Goal: Task Accomplishment & Management: Manage account settings

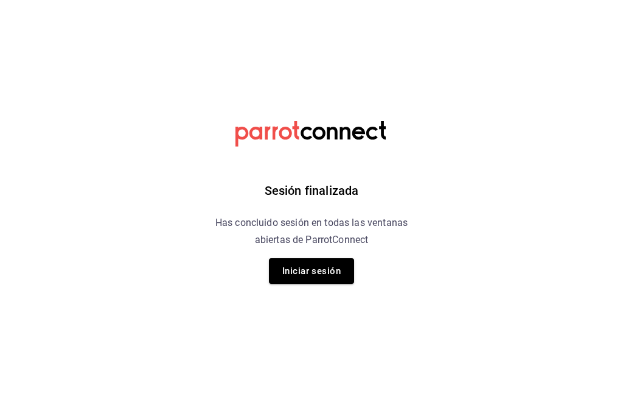
click at [324, 270] on button "Iniciar sesión" at bounding box center [311, 271] width 85 height 26
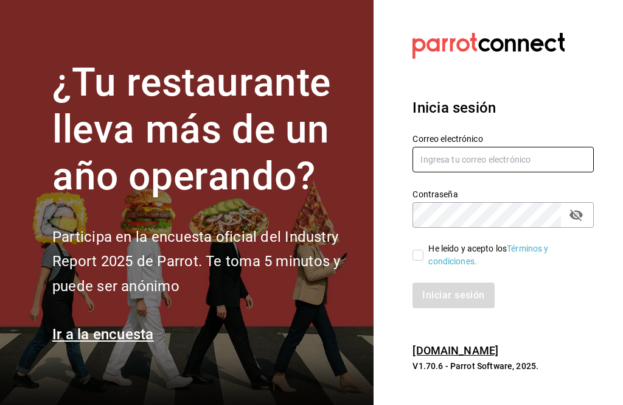
click at [508, 167] on input "text" at bounding box center [503, 160] width 181 height 26
type input "gerardo.maxil@alumno.buap.mx"
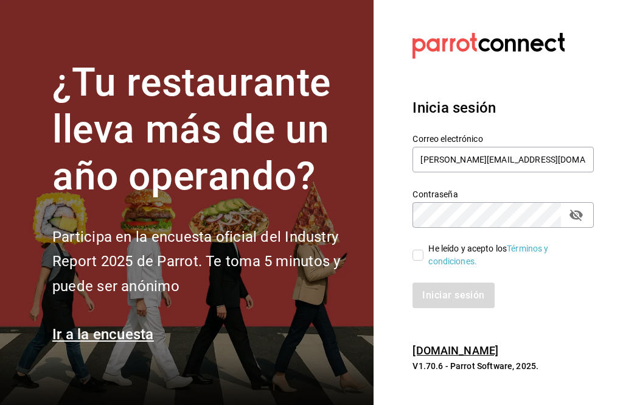
click at [430, 266] on link "Términos y condiciones." at bounding box center [489, 255] width 120 height 23
click at [427, 262] on span "He leído y acepto los Términos y condiciones." at bounding box center [504, 255] width 161 height 26
click at [424, 261] on input "He leído y acepto los Términos y condiciones." at bounding box center [418, 255] width 11 height 11
checkbox input "true"
click at [457, 308] on button "Iniciar sesión" at bounding box center [454, 295] width 83 height 26
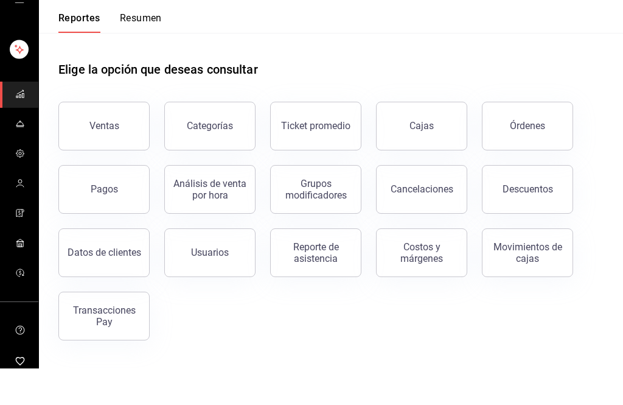
scroll to position [38, 0]
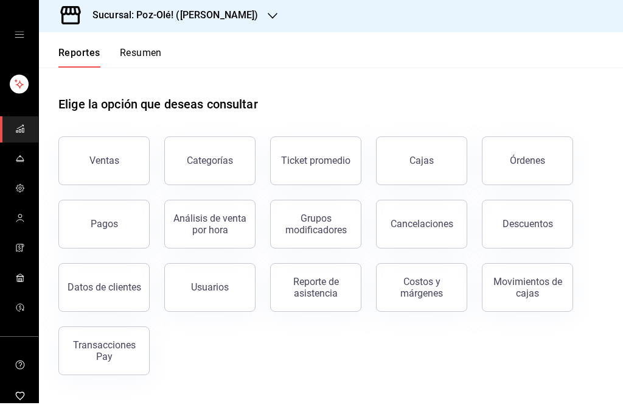
click at [440, 138] on link "Cajas" at bounding box center [421, 162] width 91 height 49
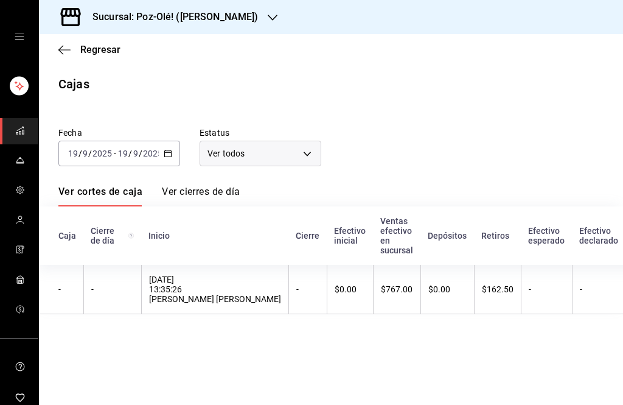
click at [157, 152] on input "2025" at bounding box center [152, 154] width 21 height 10
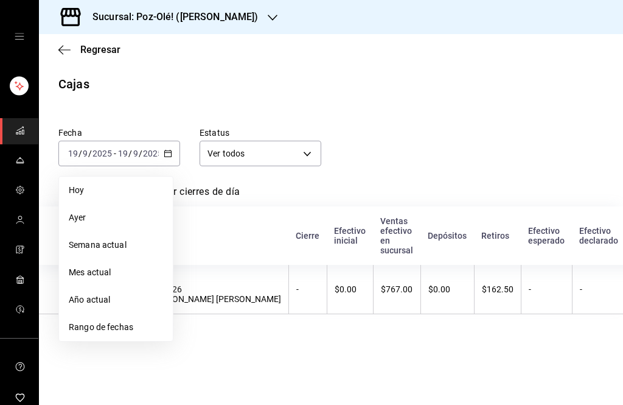
click at [118, 274] on span "Mes actual" at bounding box center [116, 272] width 94 height 13
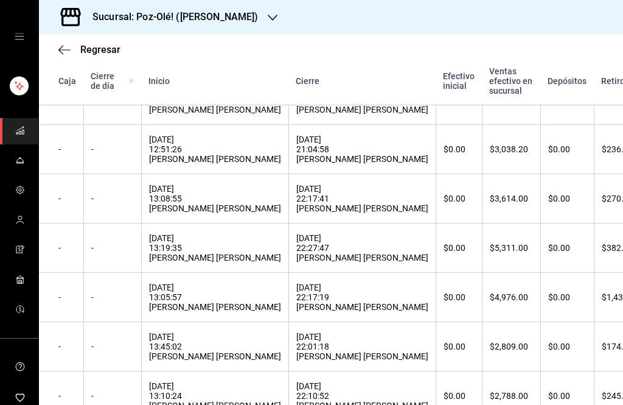
scroll to position [745, 0]
click at [234, 212] on div "[DATE] 13:08:55 [PERSON_NAME] [PERSON_NAME]" at bounding box center [215, 197] width 132 height 29
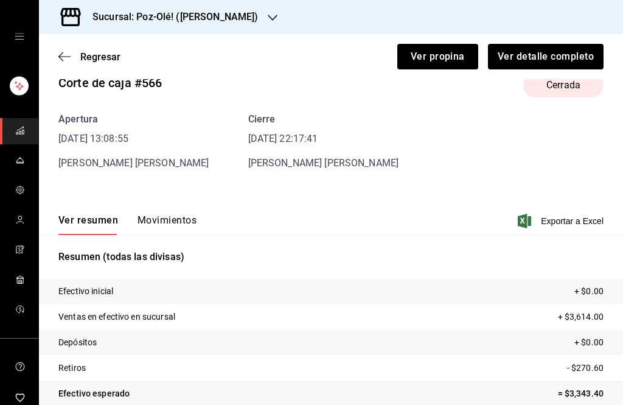
scroll to position [27, 0]
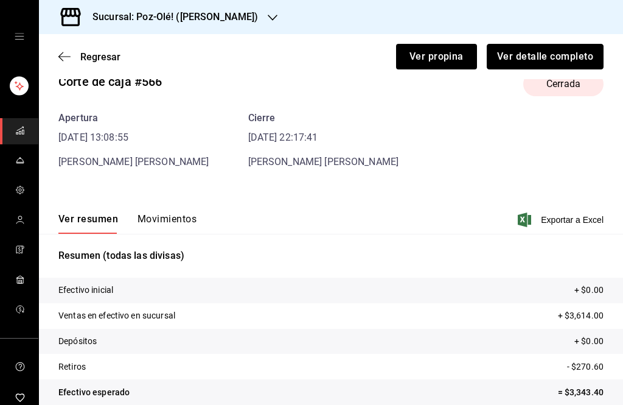
click at [524, 46] on button "Ver detalle completo" at bounding box center [545, 57] width 117 height 26
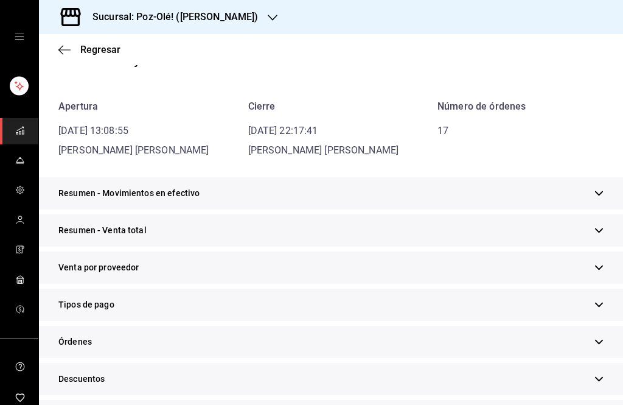
scroll to position [88, 0]
click at [67, 53] on icon "button" at bounding box center [64, 49] width 12 height 11
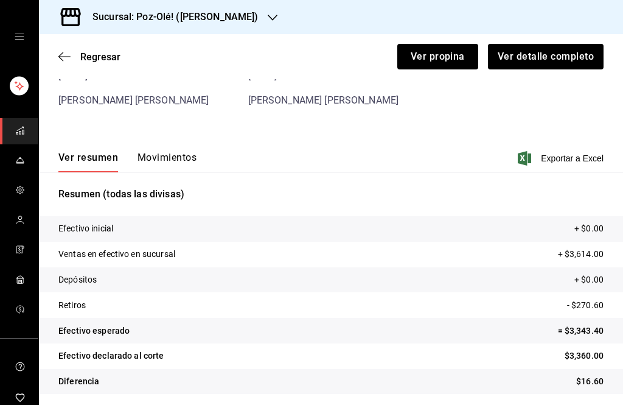
scroll to position [52, 0]
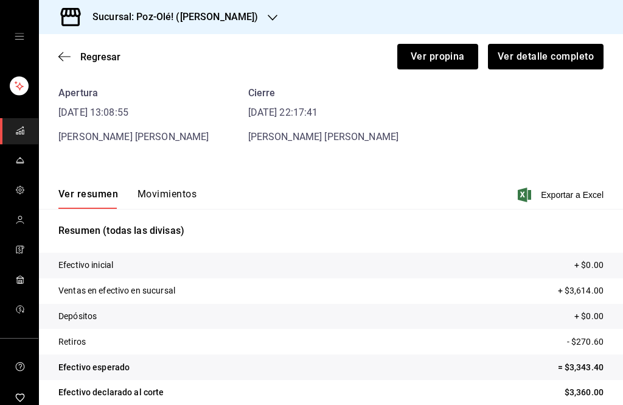
click at [57, 61] on div "Regresar Ver propina Ver detalle completo" at bounding box center [331, 56] width 584 height 45
click at [68, 52] on icon "button" at bounding box center [64, 56] width 12 height 11
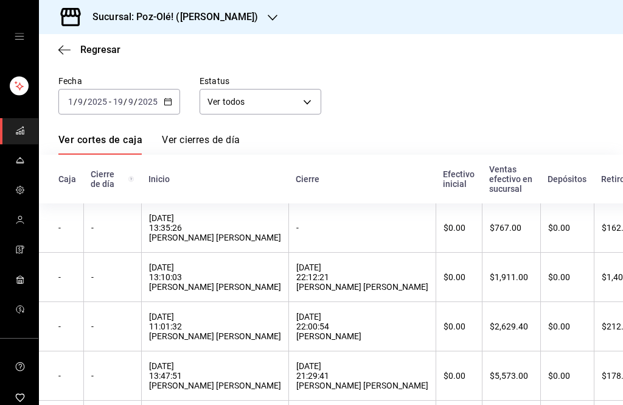
click at [172, 103] on \(Stroke\) "button" at bounding box center [167, 102] width 7 height 7
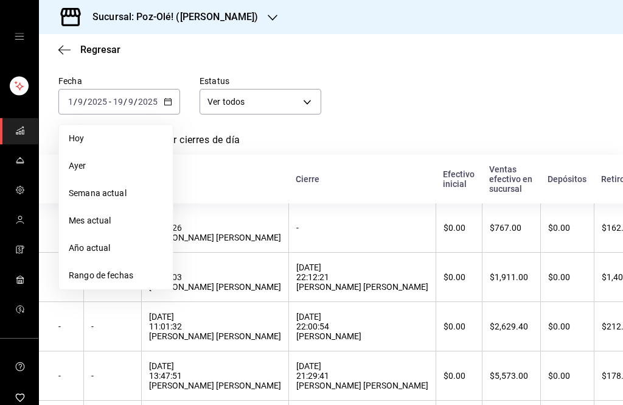
click at [119, 268] on li "Rango de fechas" at bounding box center [116, 275] width 114 height 27
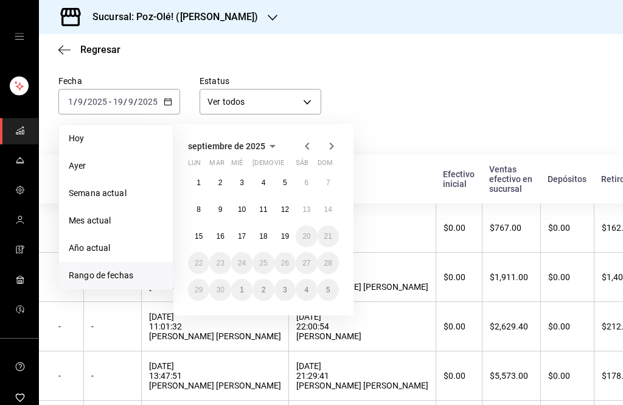
click at [294, 184] on button "5" at bounding box center [285, 183] width 21 height 22
click at [292, 181] on button "5" at bounding box center [285, 183] width 21 height 22
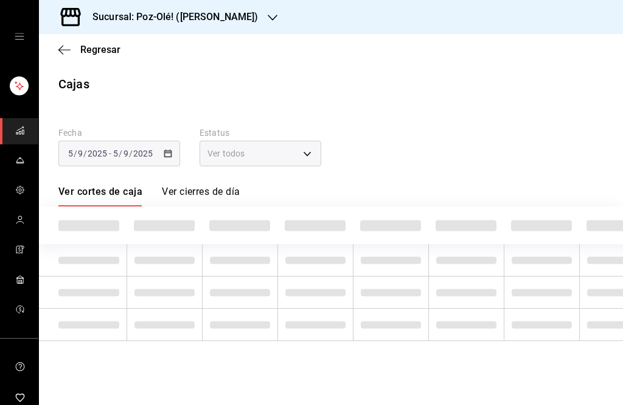
click at [292, 181] on div "Fecha [DATE] [DATE] - [DATE] [DATE] Estatus Ver todos ALL Ver cortes de caja Ve…" at bounding box center [330, 227] width 545 height 228
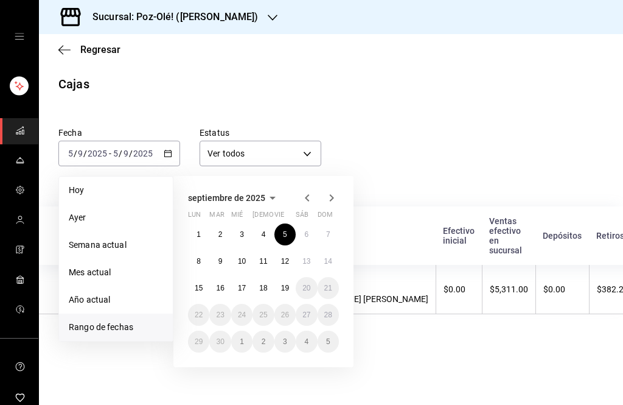
click at [305, 231] on abbr "6" at bounding box center [306, 234] width 4 height 9
click at [304, 231] on abbr "6" at bounding box center [306, 234] width 4 height 9
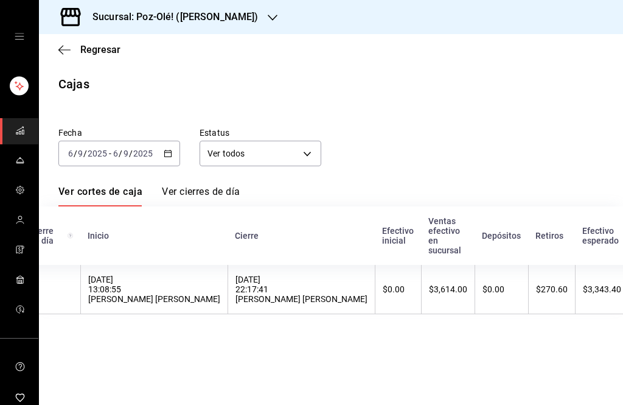
scroll to position [0, 63]
click at [427, 294] on div "$3,614.00" at bounding box center [446, 289] width 38 height 10
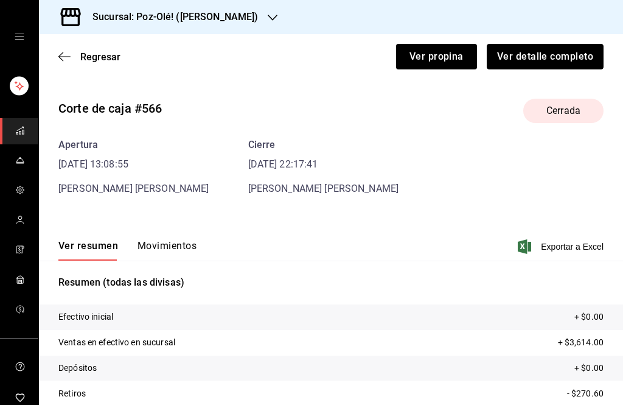
click at [556, 55] on button "Ver detalle completo" at bounding box center [545, 57] width 117 height 26
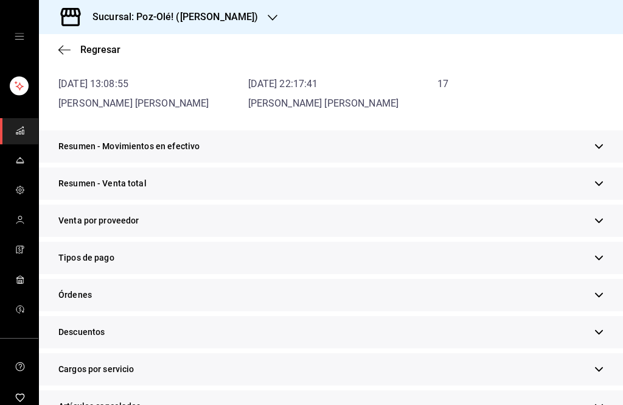
scroll to position [144, 0]
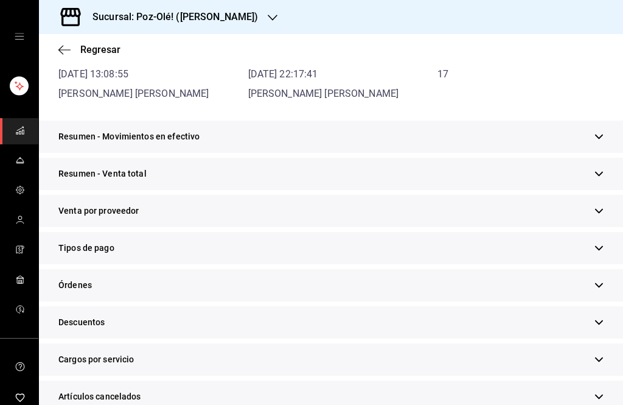
click at [254, 253] on div "Tipos de pago" at bounding box center [331, 248] width 584 height 32
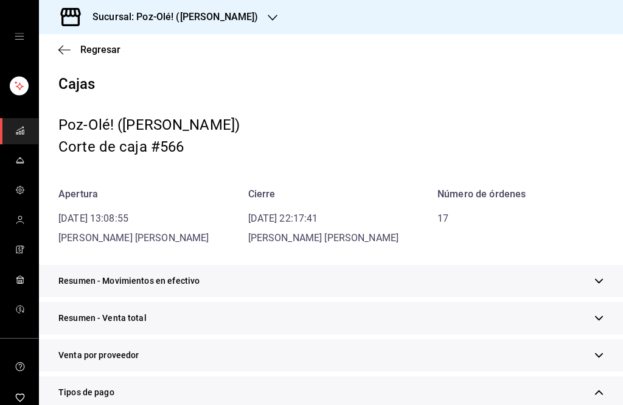
scroll to position [0, 0]
click at [51, 58] on div "Regresar" at bounding box center [331, 49] width 584 height 31
click at [66, 45] on icon "button" at bounding box center [64, 49] width 12 height 11
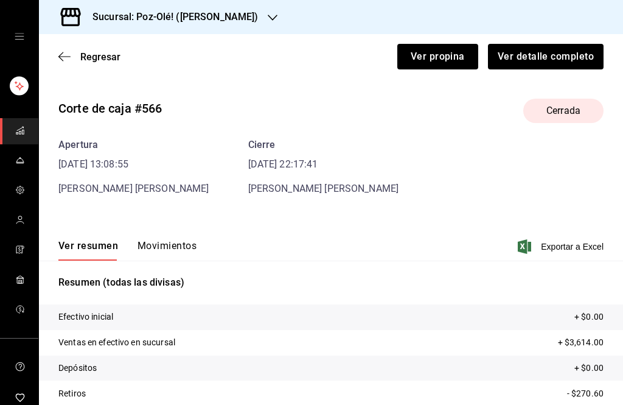
click at [66, 53] on icon "button" at bounding box center [64, 56] width 12 height 11
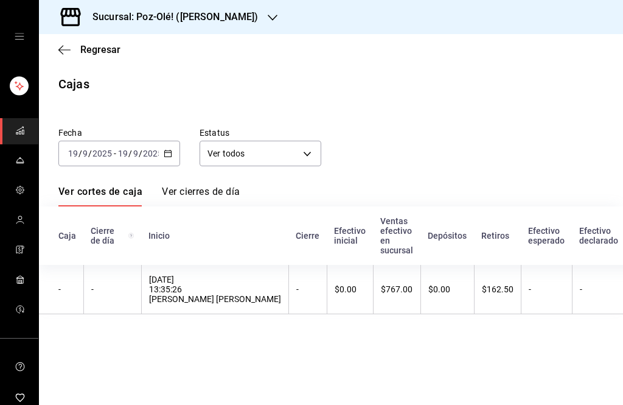
click at [253, 19] on div "Sucursal: Poz-Olé! ([PERSON_NAME])" at bounding box center [166, 17] width 234 height 34
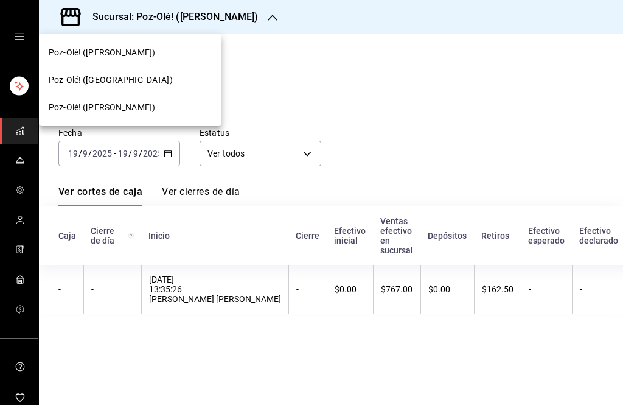
click at [122, 105] on div "Poz-Olé! ([PERSON_NAME])" at bounding box center [130, 107] width 163 height 13
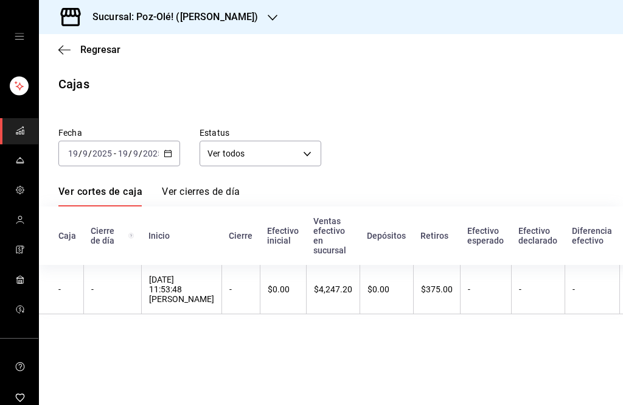
click at [156, 155] on input "2025" at bounding box center [152, 154] width 21 height 10
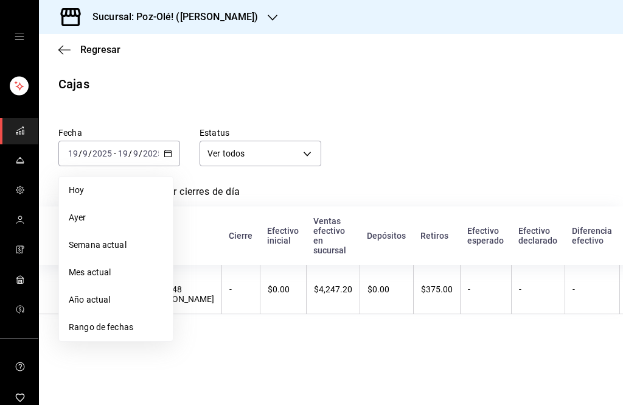
click at [117, 321] on span "Rango de fechas" at bounding box center [116, 327] width 94 height 13
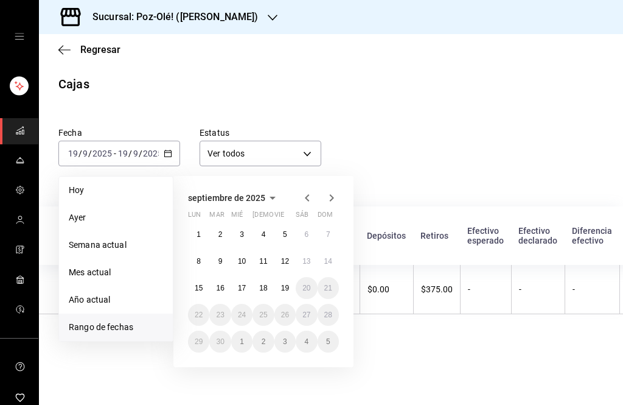
click at [304, 235] on button "6" at bounding box center [306, 234] width 21 height 22
click at [303, 234] on button "6" at bounding box center [306, 234] width 21 height 22
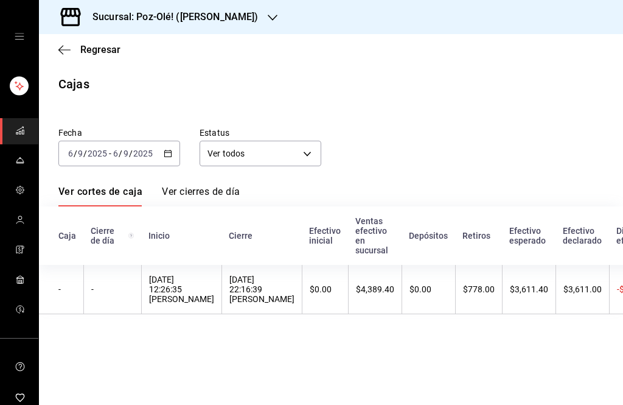
click at [390, 289] on div "$4,389.40" at bounding box center [375, 289] width 38 height 10
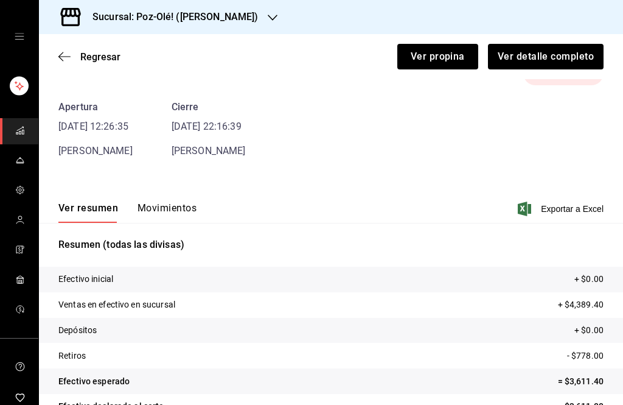
scroll to position [40, 0]
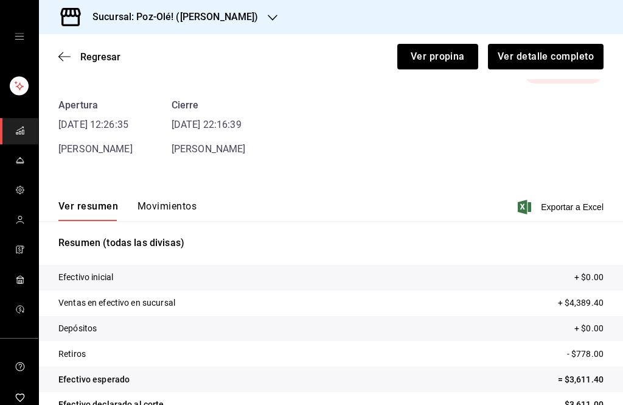
click at [183, 195] on div "Ver resumen Movimientos Exportar a Excel" at bounding box center [331, 203] width 584 height 35
click at [541, 55] on button "Ver detalle completo" at bounding box center [545, 57] width 117 height 26
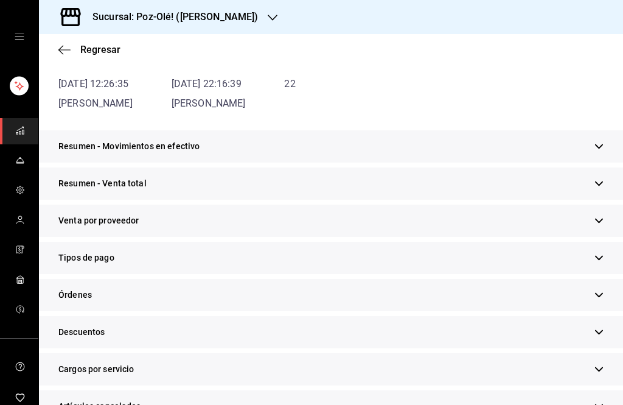
scroll to position [145, 0]
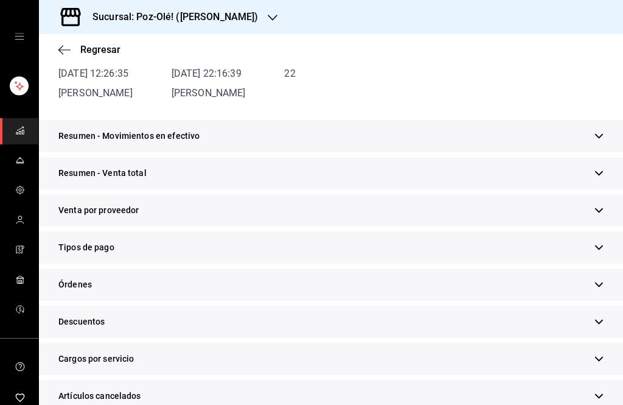
click at [283, 253] on div "Tipos de pago" at bounding box center [331, 247] width 584 height 32
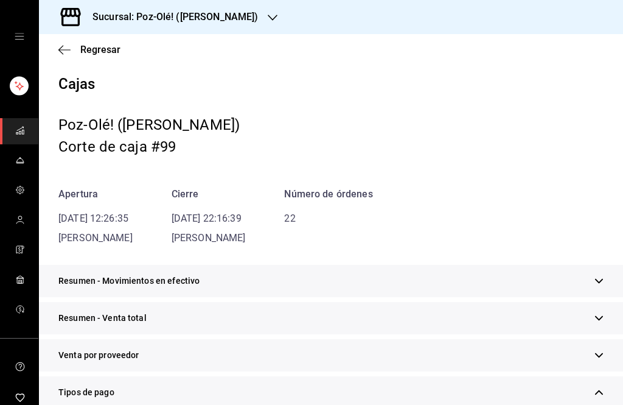
scroll to position [0, 0]
click at [69, 46] on icon "button" at bounding box center [64, 49] width 12 height 11
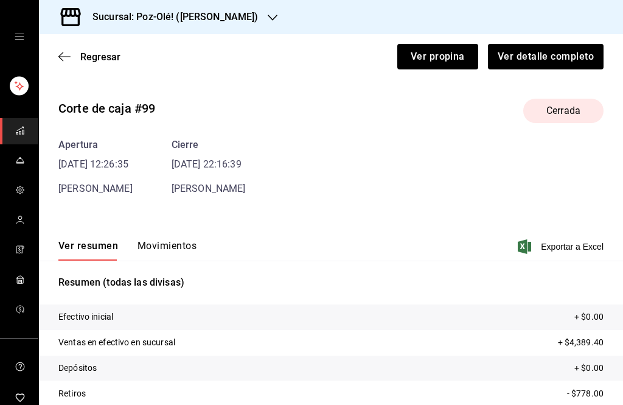
click at [180, 248] on button "Movimientos" at bounding box center [167, 250] width 59 height 21
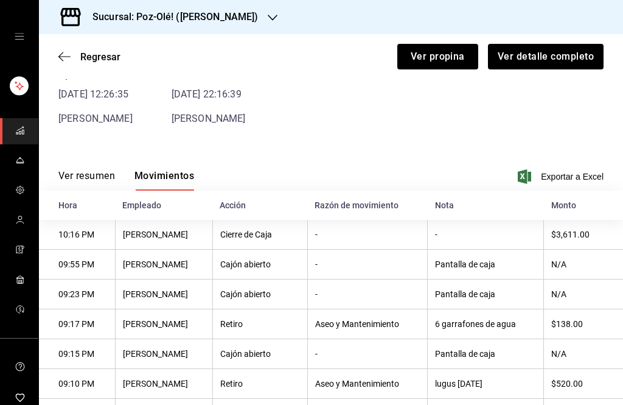
scroll to position [69, 0]
click at [68, 54] on icon "button" at bounding box center [64, 56] width 12 height 11
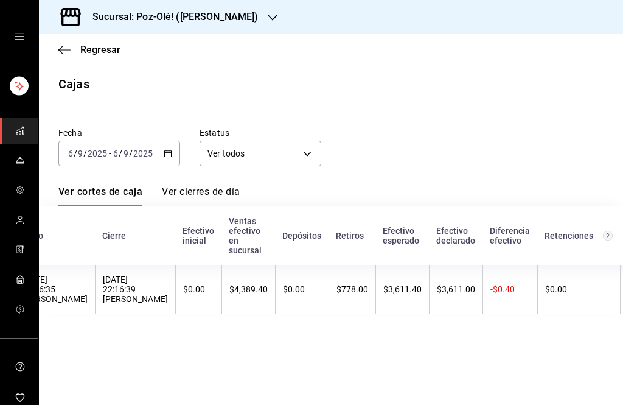
scroll to position [0, 127]
click at [152, 153] on input "2025" at bounding box center [143, 154] width 21 height 10
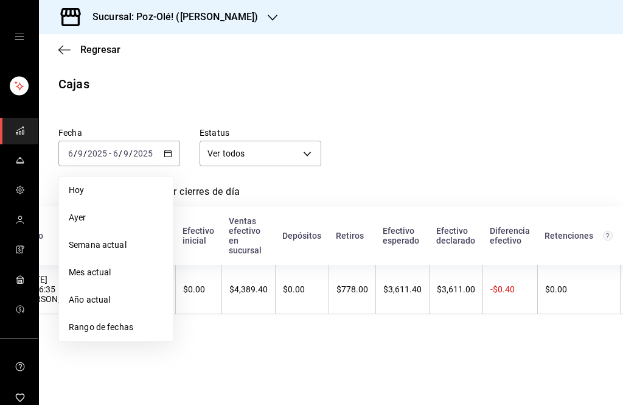
click at [124, 333] on span "Rango de fechas" at bounding box center [116, 327] width 94 height 13
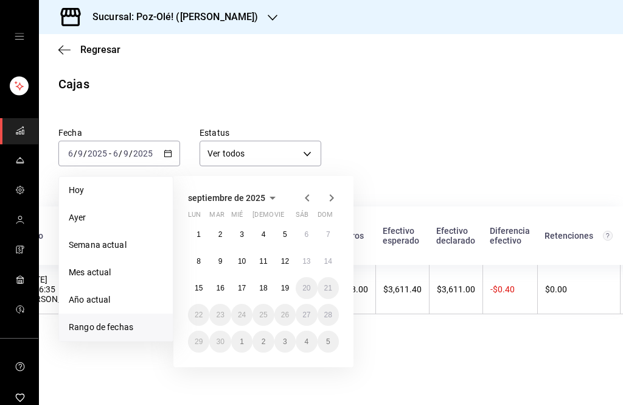
click at [329, 226] on button "7" at bounding box center [328, 234] width 21 height 22
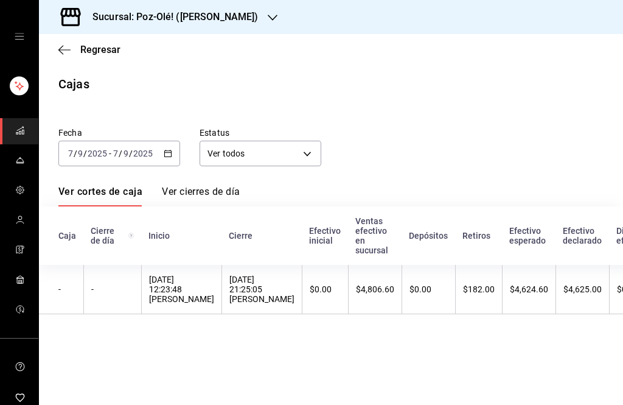
click at [373, 281] on th "$4,806.60" at bounding box center [375, 289] width 54 height 49
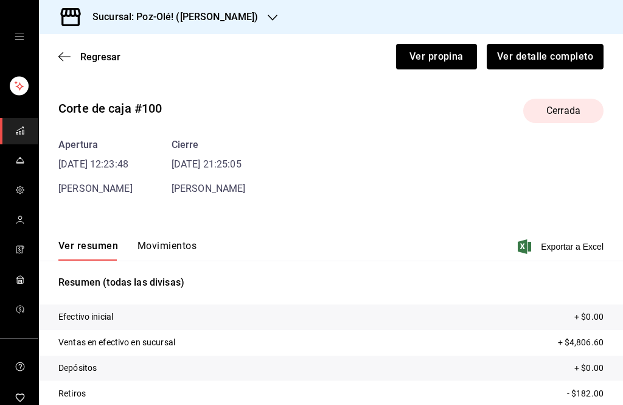
click at [544, 60] on button "Ver detalle completo" at bounding box center [545, 57] width 117 height 26
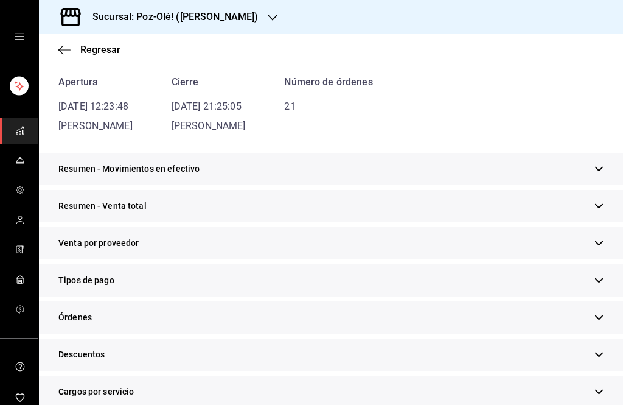
scroll to position [113, 0]
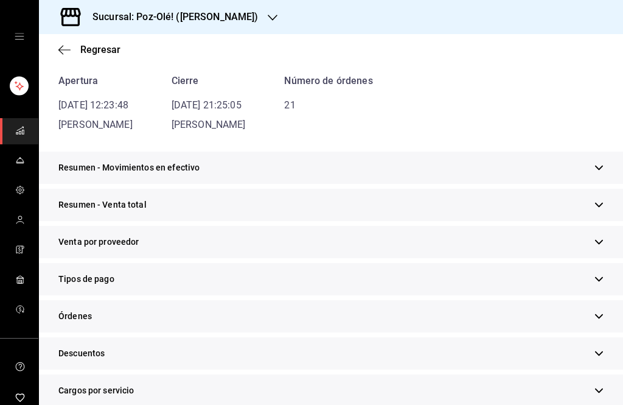
click at [242, 279] on div "Tipos de pago" at bounding box center [331, 279] width 584 height 32
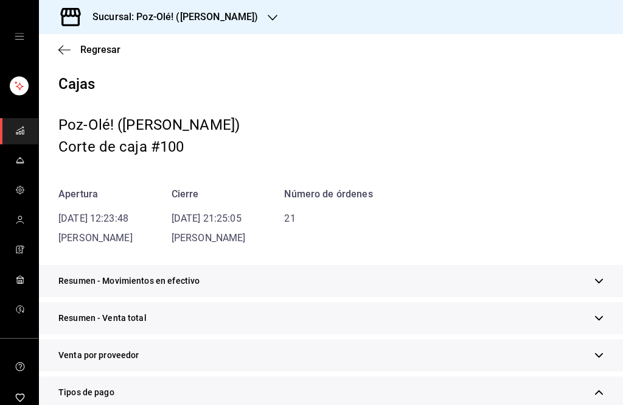
scroll to position [0, 0]
click at [66, 49] on icon "button" at bounding box center [64, 49] width 12 height 11
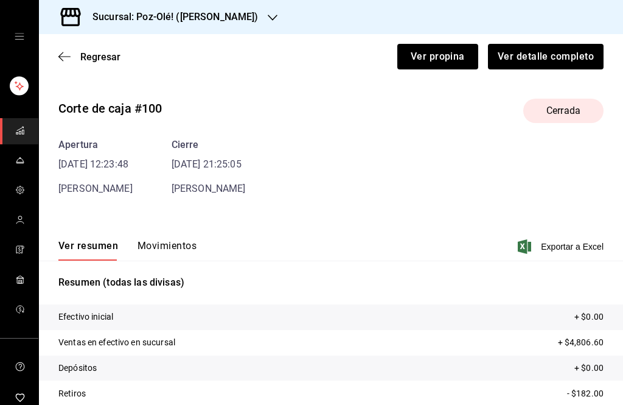
click at [178, 233] on div "Ver resumen Movimientos Exportar a Excel" at bounding box center [331, 242] width 584 height 35
click at [159, 247] on button "Movimientos" at bounding box center [167, 250] width 59 height 21
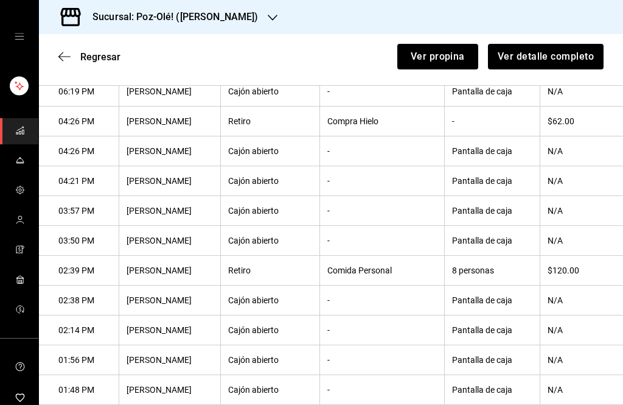
scroll to position [381, 0]
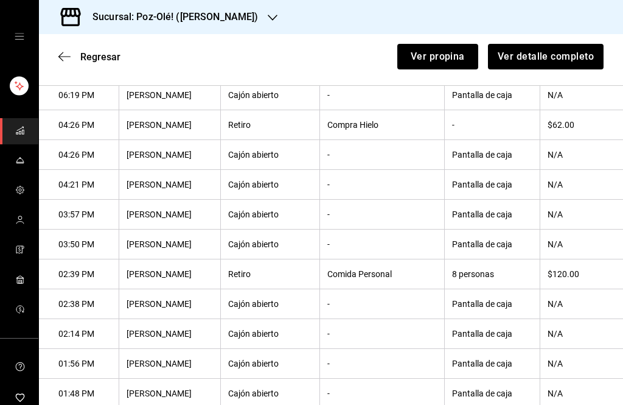
click at [67, 54] on icon "button" at bounding box center [64, 56] width 12 height 11
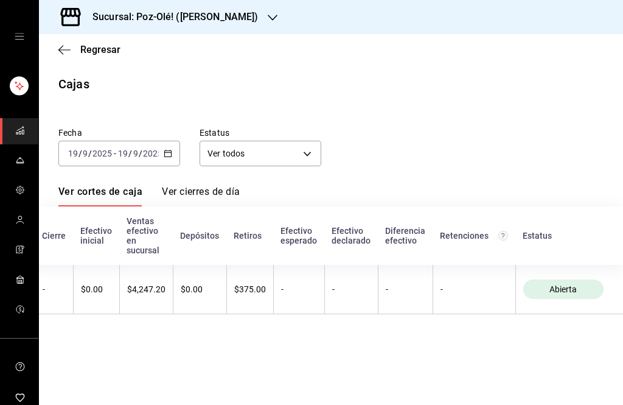
scroll to position [0, 164]
